Goal: Check status: Check status

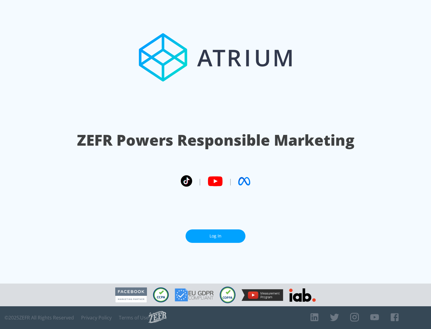
click at [215, 236] on link "Log In" at bounding box center [216, 235] width 60 height 13
